Goal: Task Accomplishment & Management: Complete application form

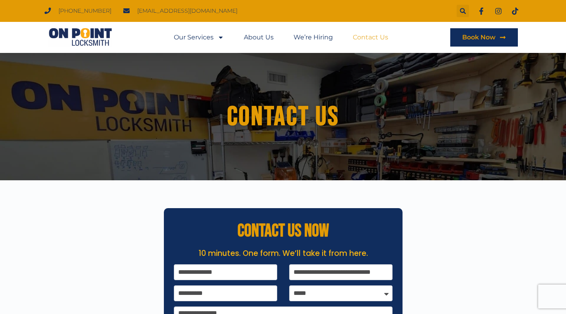
select select "*****"
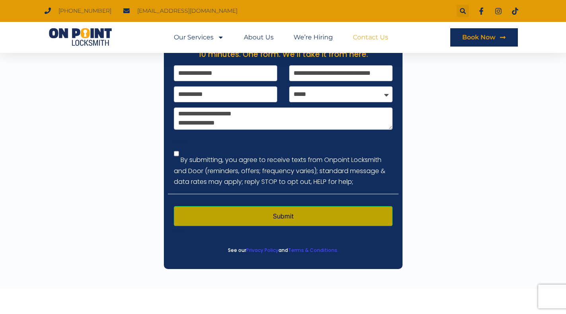
click at [295, 223] on button "Submit" at bounding box center [283, 216] width 219 height 20
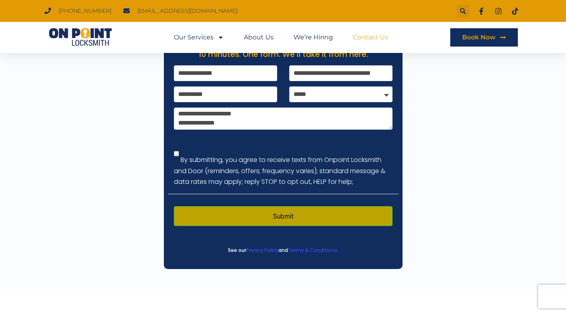
click at [295, 223] on button "Submit" at bounding box center [283, 216] width 219 height 20
